Goal: Information Seeking & Learning: Learn about a topic

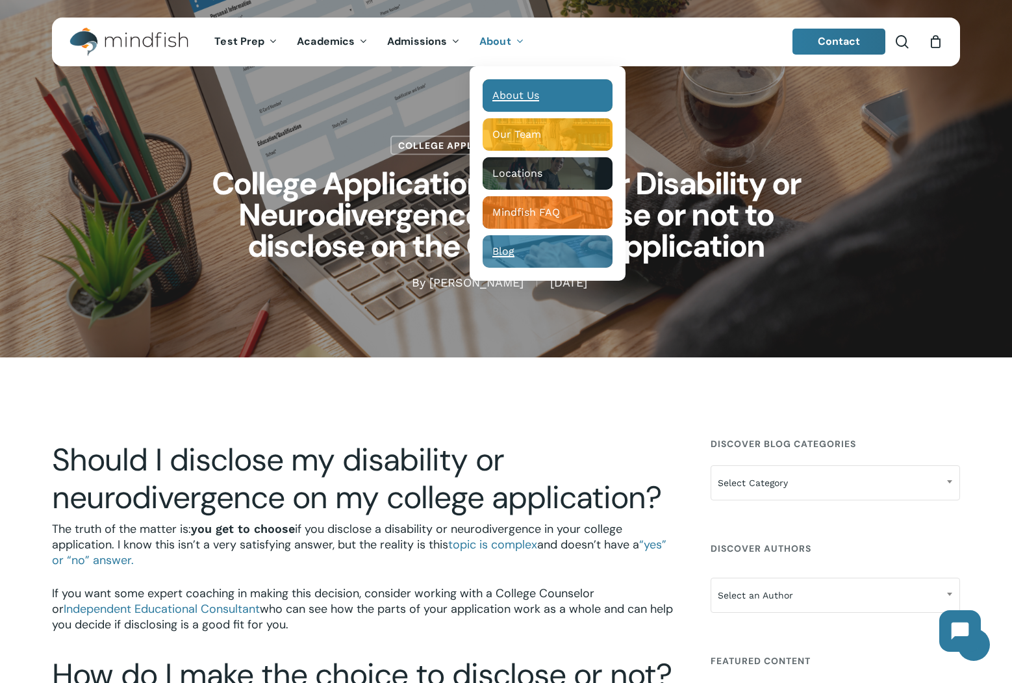
click at [508, 90] on span "About Us" at bounding box center [516, 95] width 47 height 12
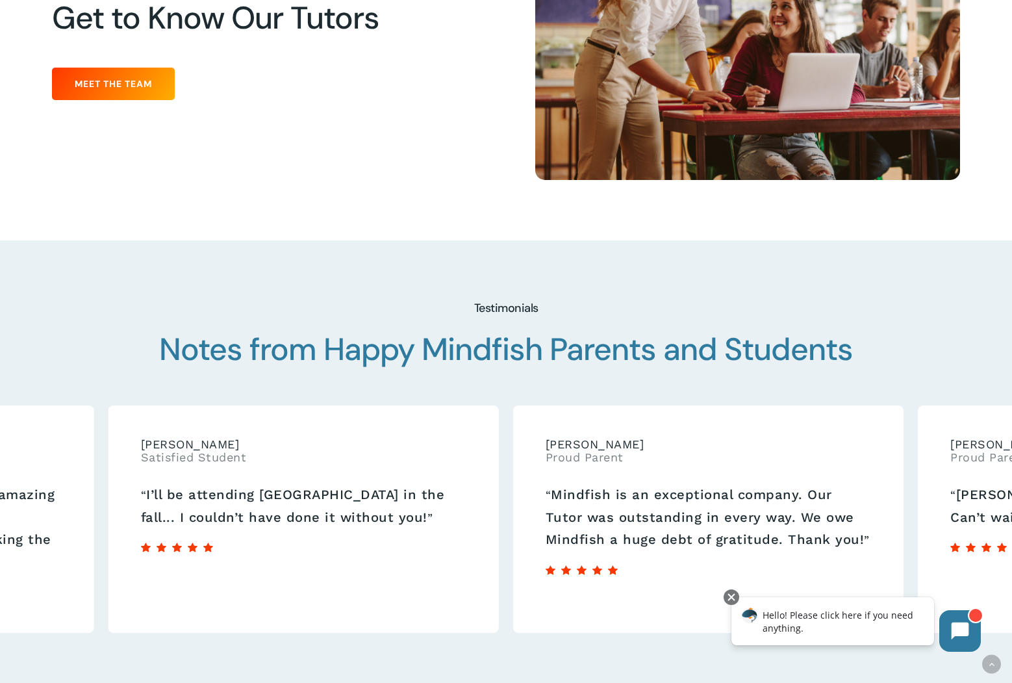
scroll to position [1735, 0]
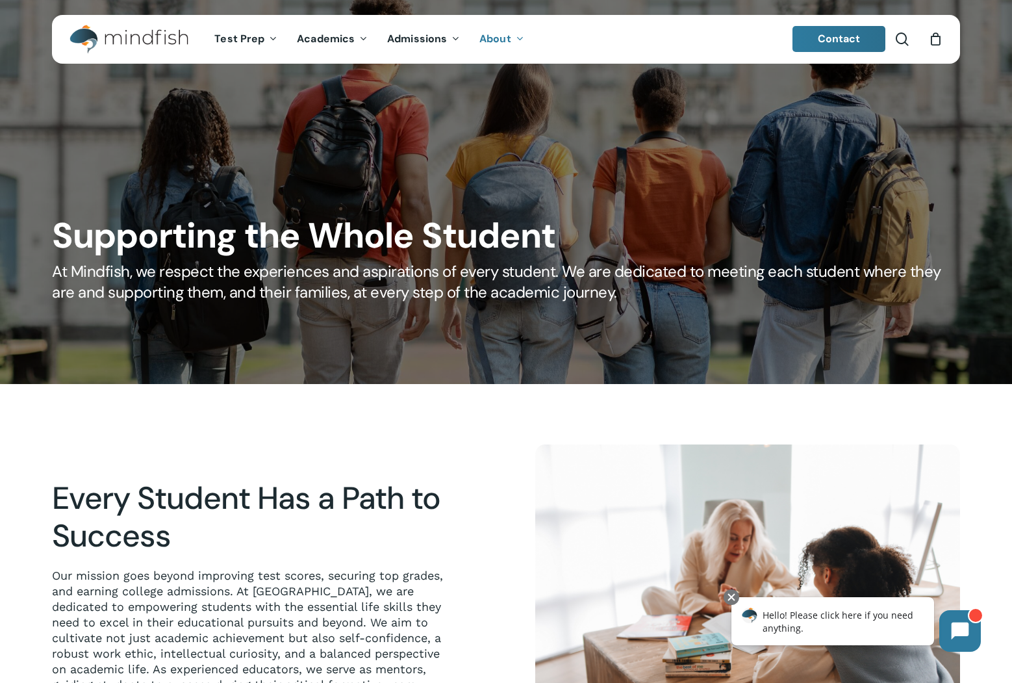
scroll to position [6, 0]
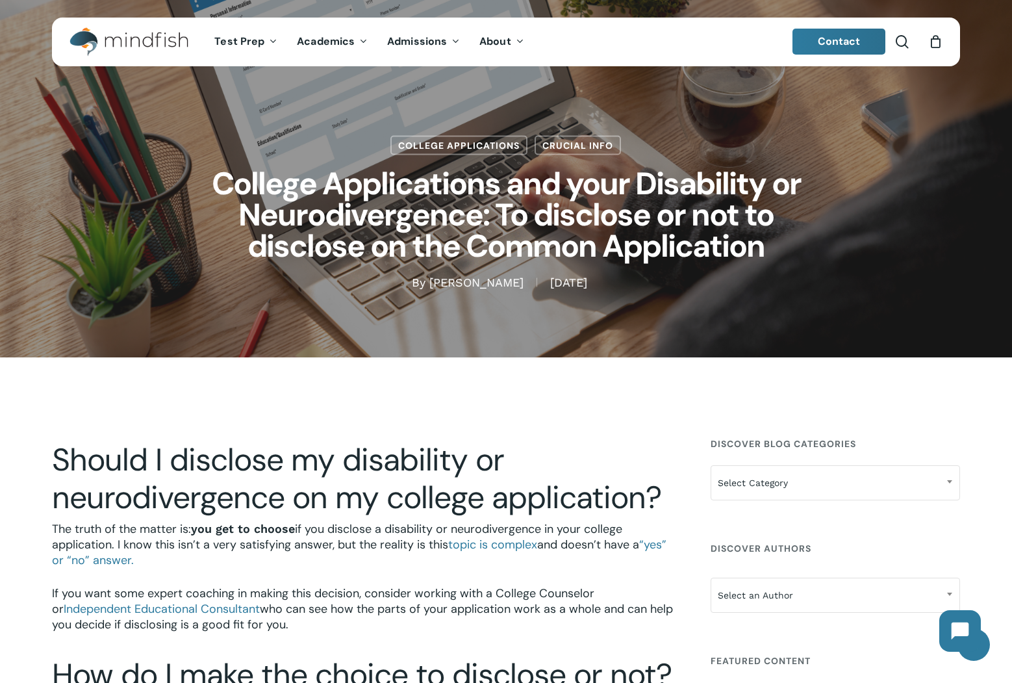
scroll to position [7, 0]
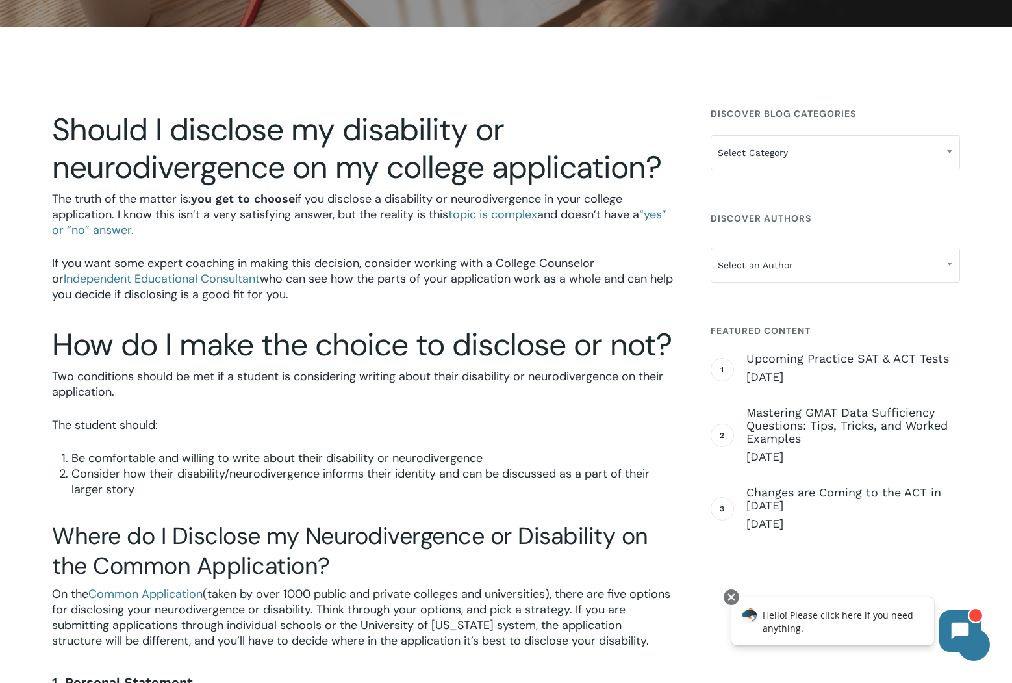
scroll to position [331, 0]
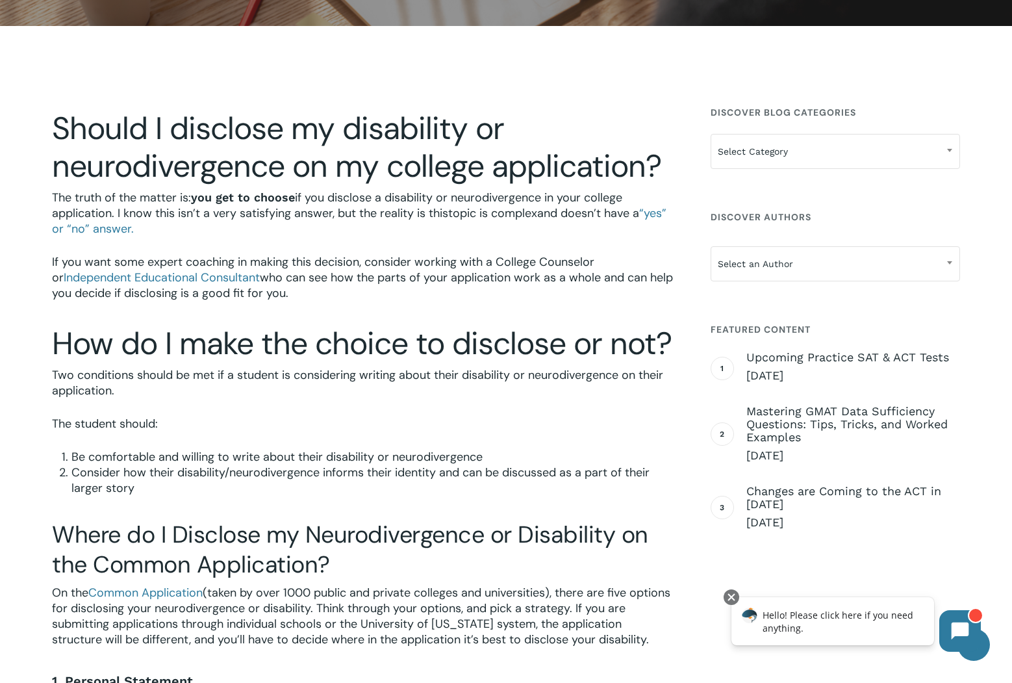
click at [476, 216] on span "topic is complex" at bounding box center [492, 213] width 89 height 16
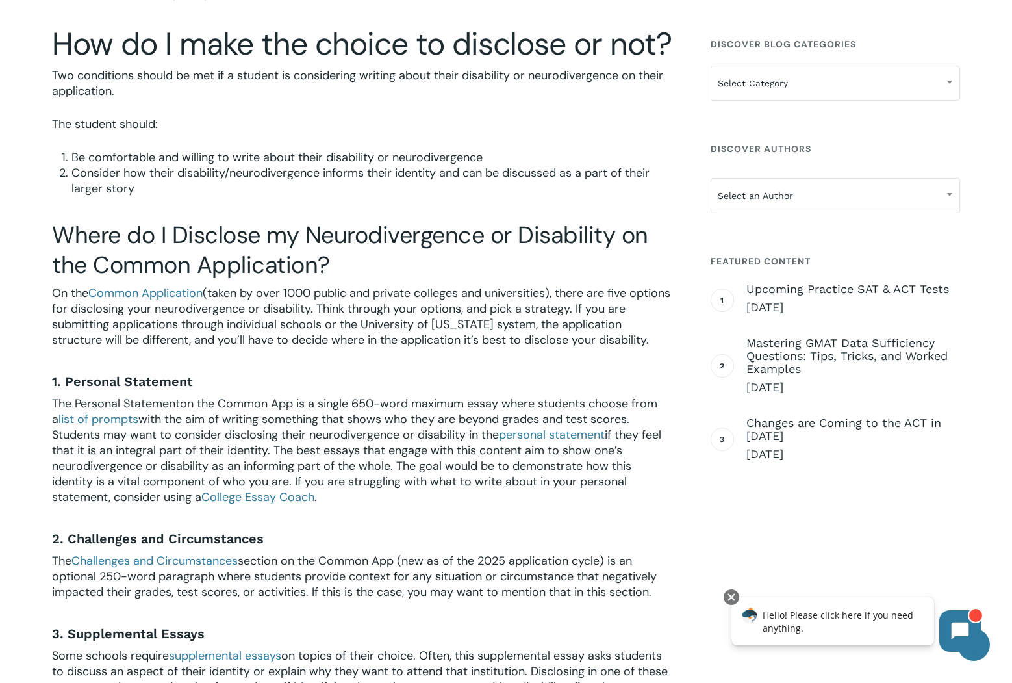
scroll to position [654, 0]
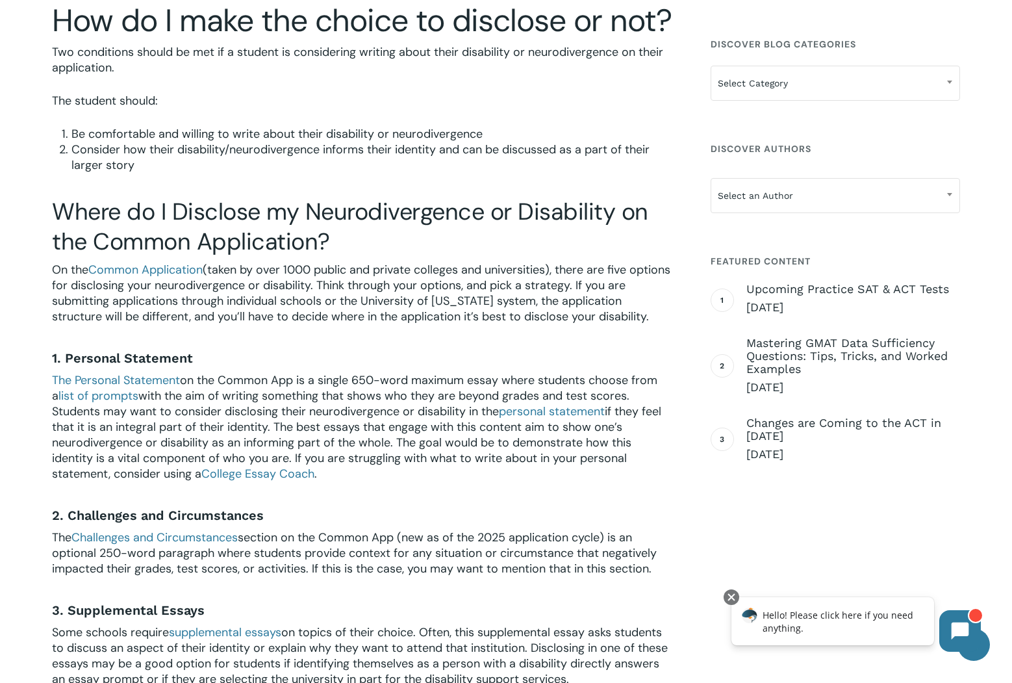
drag, startPoint x: 42, startPoint y: 198, endPoint x: 38, endPoint y: 212, distance: 15.0
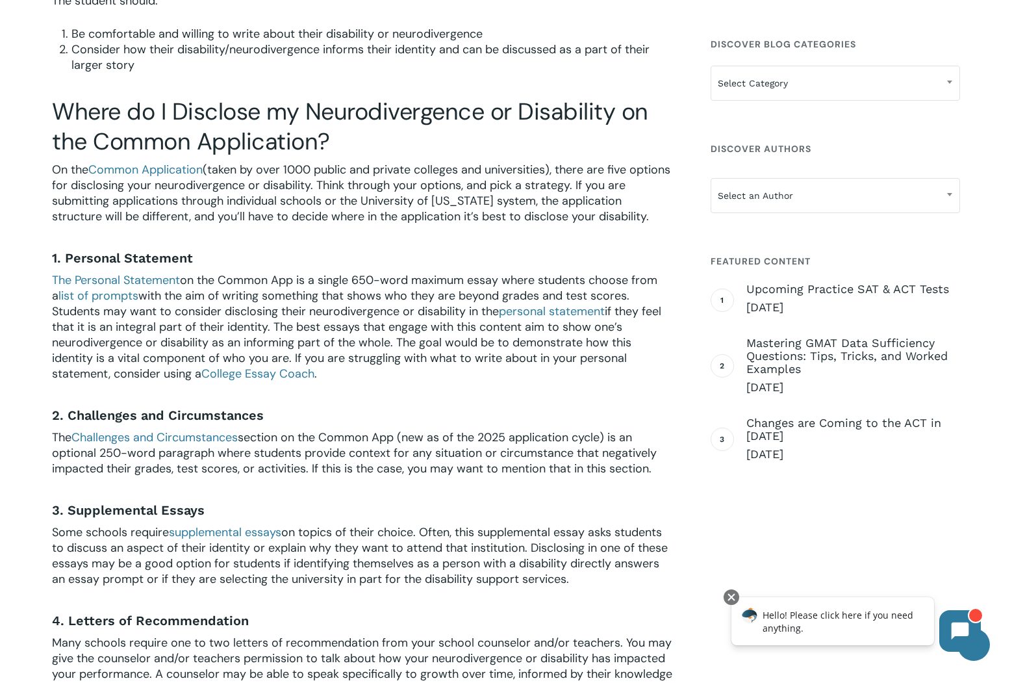
scroll to position [806, 0]
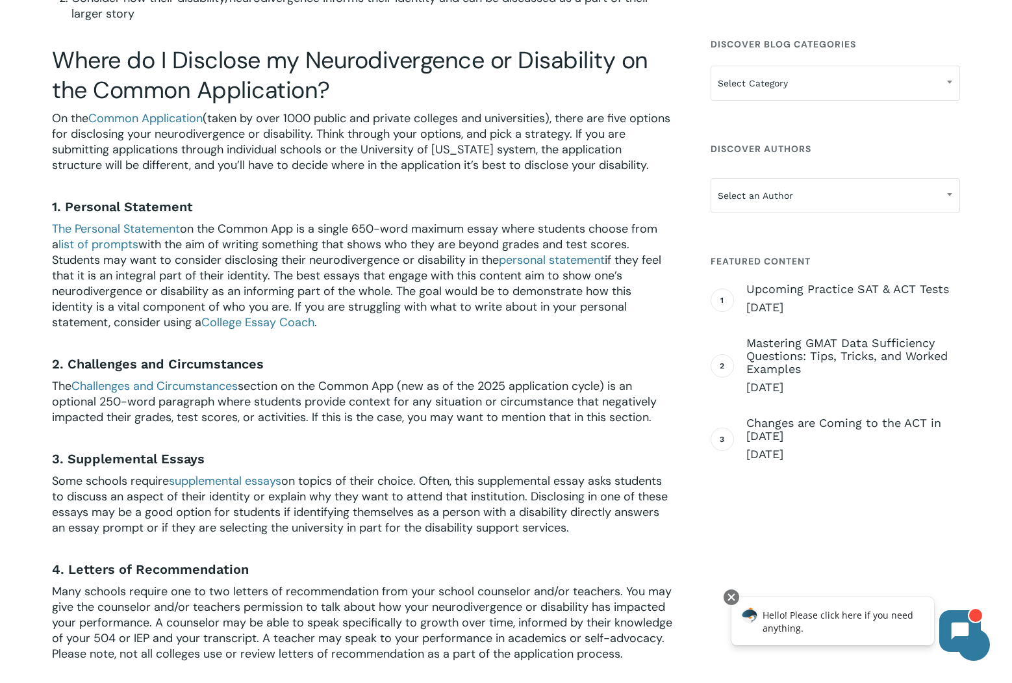
drag, startPoint x: 47, startPoint y: 56, endPoint x: 598, endPoint y: 668, distance: 823.5
click at [598, 668] on div "Should I disclose my disability or neurodivergence on my college application? T…" at bounding box center [363, 676] width 622 height 2094
copy div "The student should: Be comfortable and willing to write about their disability …"
